Goal: Task Accomplishment & Management: Manage account settings

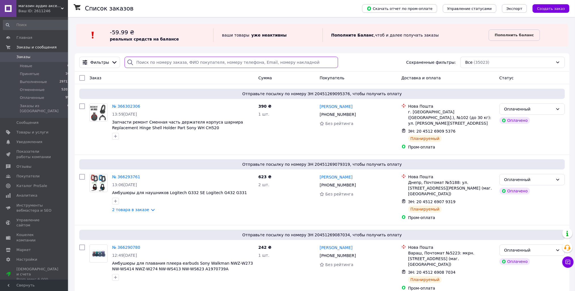
click at [149, 65] on input "search" at bounding box center [230, 62] width 213 height 11
type input "70596"
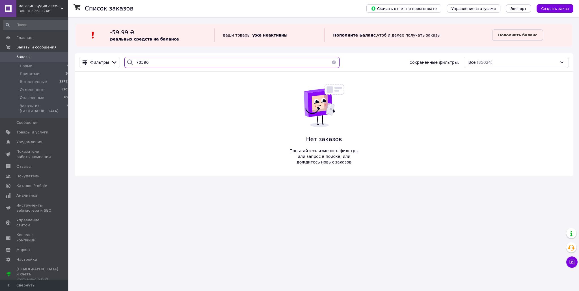
drag, startPoint x: 178, startPoint y: 61, endPoint x: 84, endPoint y: 63, distance: 94.3
click at [124, 63] on input "70596" at bounding box center [231, 62] width 215 height 11
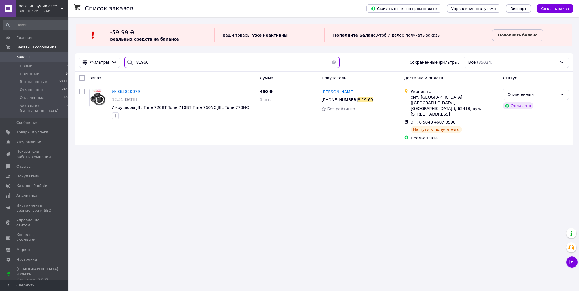
type input "81960"
click at [33, 58] on span "Заказы" at bounding box center [34, 56] width 36 height 5
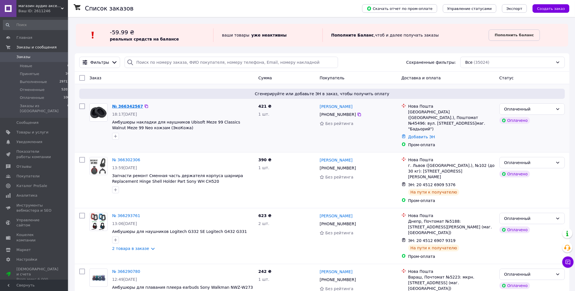
click at [121, 104] on link "№ 366342567" at bounding box center [127, 106] width 31 height 5
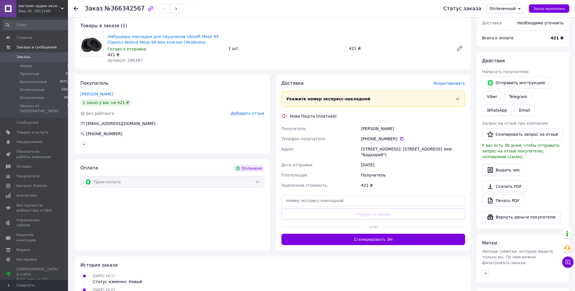
scroll to position [89, 0]
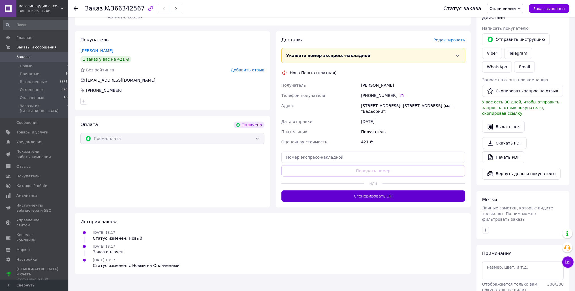
click at [368, 196] on button "Сгенерировать ЭН" at bounding box center [373, 195] width 184 height 11
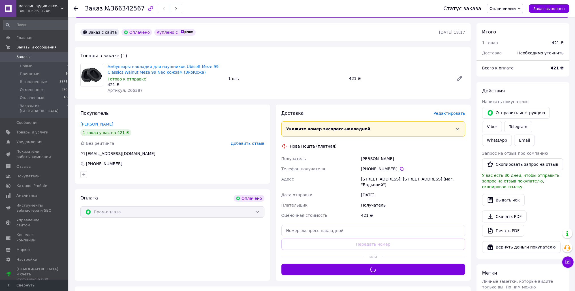
scroll to position [0, 0]
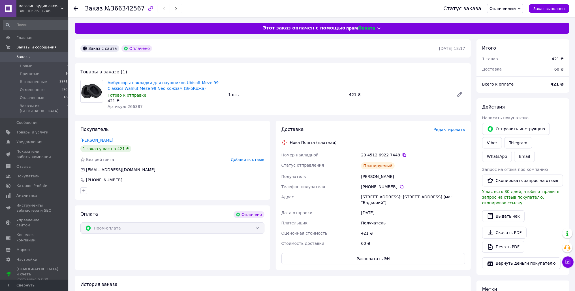
click at [28, 55] on span "Заказы" at bounding box center [23, 56] width 14 height 5
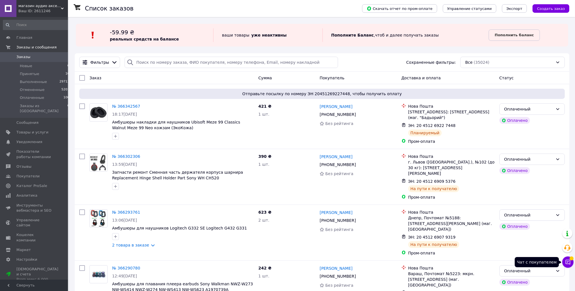
click at [569, 261] on icon at bounding box center [568, 262] width 6 height 6
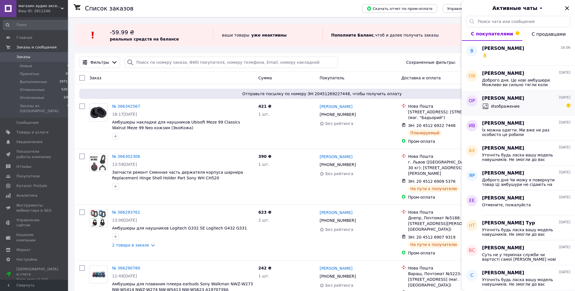
click at [522, 108] on div "Изображение" at bounding box center [526, 106] width 88 height 9
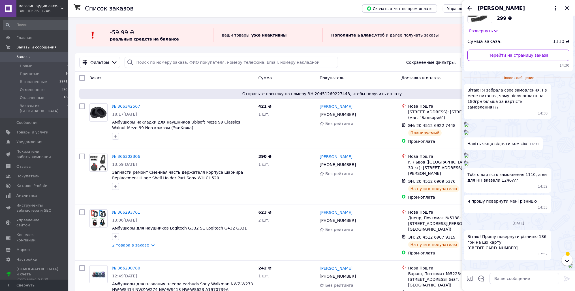
scroll to position [432, 0]
click at [469, 7] on icon "Назад" at bounding box center [469, 8] width 5 height 4
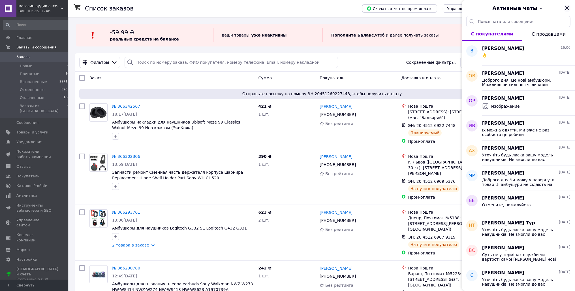
click at [567, 7] on icon "Закрыть" at bounding box center [566, 8] width 7 height 7
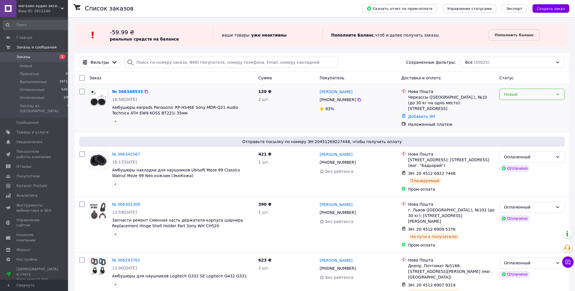
click at [523, 94] on div "Новый" at bounding box center [528, 94] width 49 height 6
click at [521, 107] on li "Принят" at bounding box center [531, 107] width 65 height 10
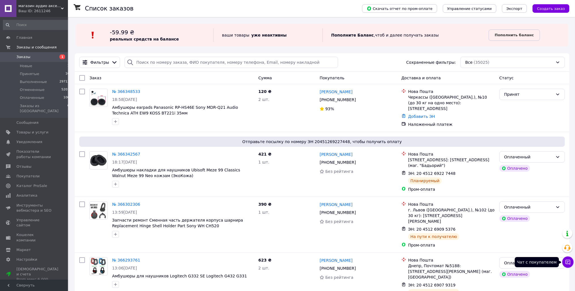
click at [570, 261] on icon at bounding box center [567, 261] width 5 height 5
